Goal: Navigation & Orientation: Find specific page/section

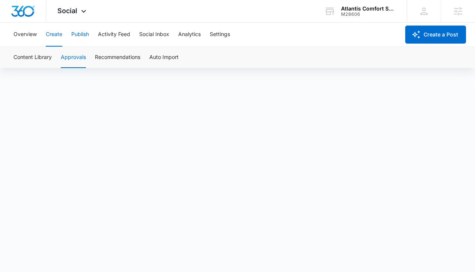
click at [81, 39] on button "Publish" at bounding box center [80, 35] width 18 height 24
click at [28, 62] on button "Calendar" at bounding box center [25, 57] width 22 height 21
click at [106, 32] on button "Activity Feed" at bounding box center [114, 35] width 32 height 24
click at [50, 35] on button "Create" at bounding box center [54, 35] width 17 height 24
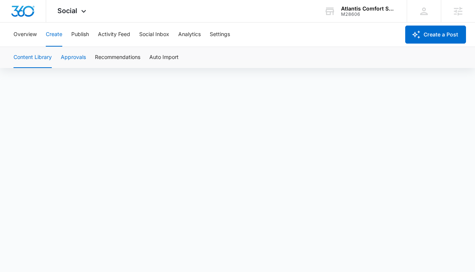
click at [78, 59] on button "Approvals" at bounding box center [73, 57] width 25 height 21
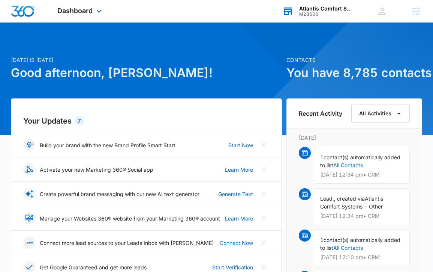
click at [341, 12] on div "M28606" at bounding box center [326, 14] width 55 height 5
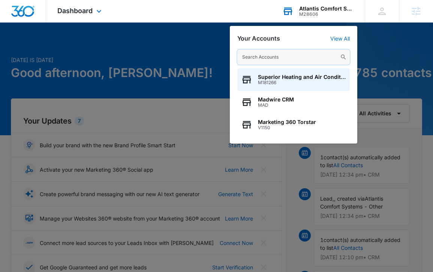
paste input "M327987"
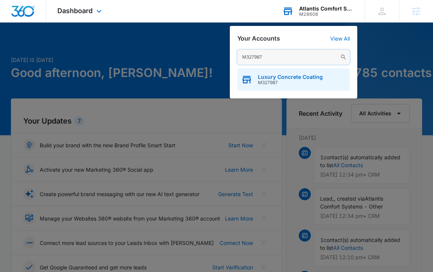
type input "M327987"
click at [291, 76] on span "Luxury Concrete Coating" at bounding box center [290, 77] width 65 height 6
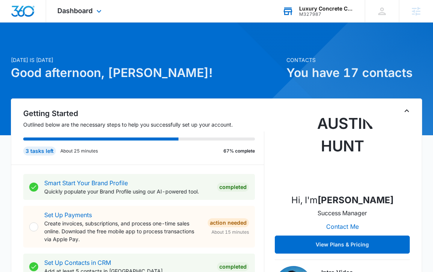
click at [86, 6] on div "Dashboard Apps Reputation Websites Forms CRM Email Social Content Ads Intellige…" at bounding box center [80, 11] width 69 height 22
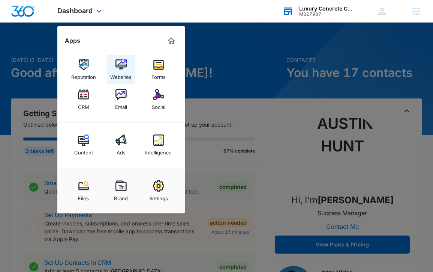
click at [123, 67] on img at bounding box center [121, 64] width 11 height 11
